Goal: Find specific page/section: Find specific page/section

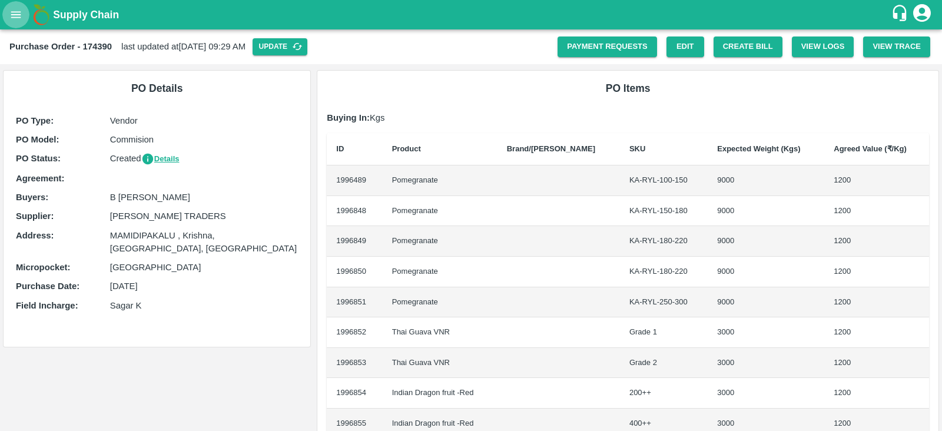
click at [17, 18] on icon "open drawer" at bounding box center [16, 14] width 10 height 6
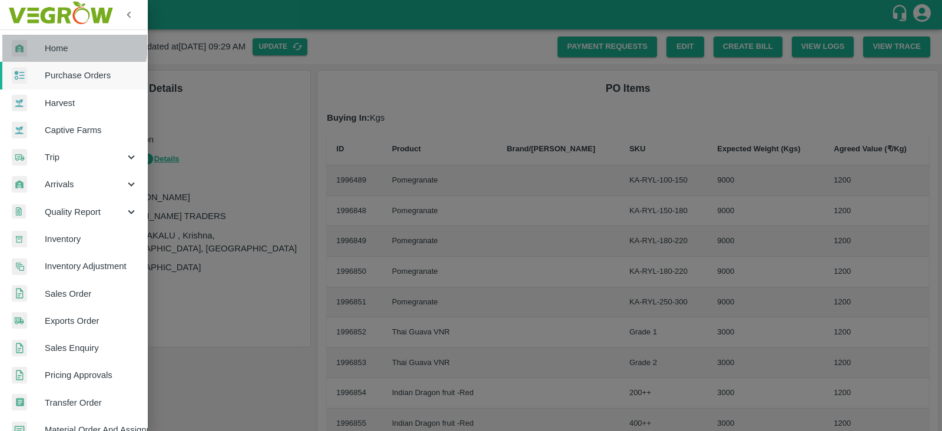
click at [55, 44] on span "Home" at bounding box center [91, 48] width 93 height 13
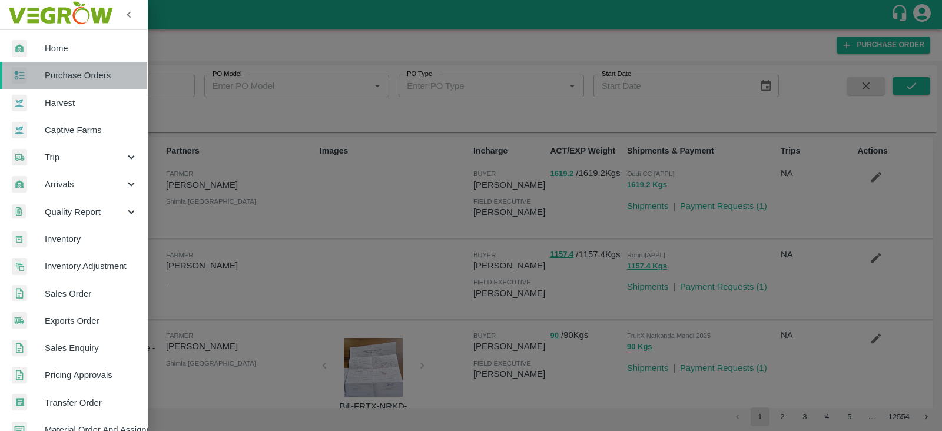
click at [92, 74] on span "Purchase Orders" at bounding box center [91, 75] width 93 height 13
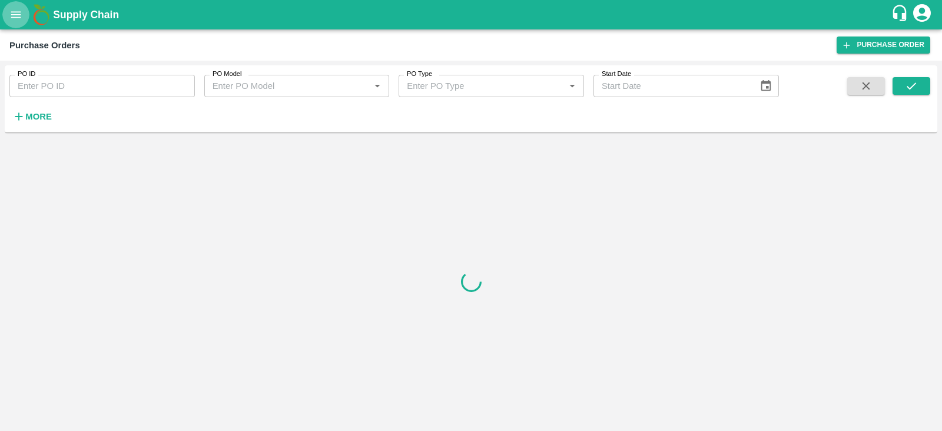
click at [20, 13] on icon "open drawer" at bounding box center [15, 14] width 13 height 13
